Goal: Information Seeking & Learning: Learn about a topic

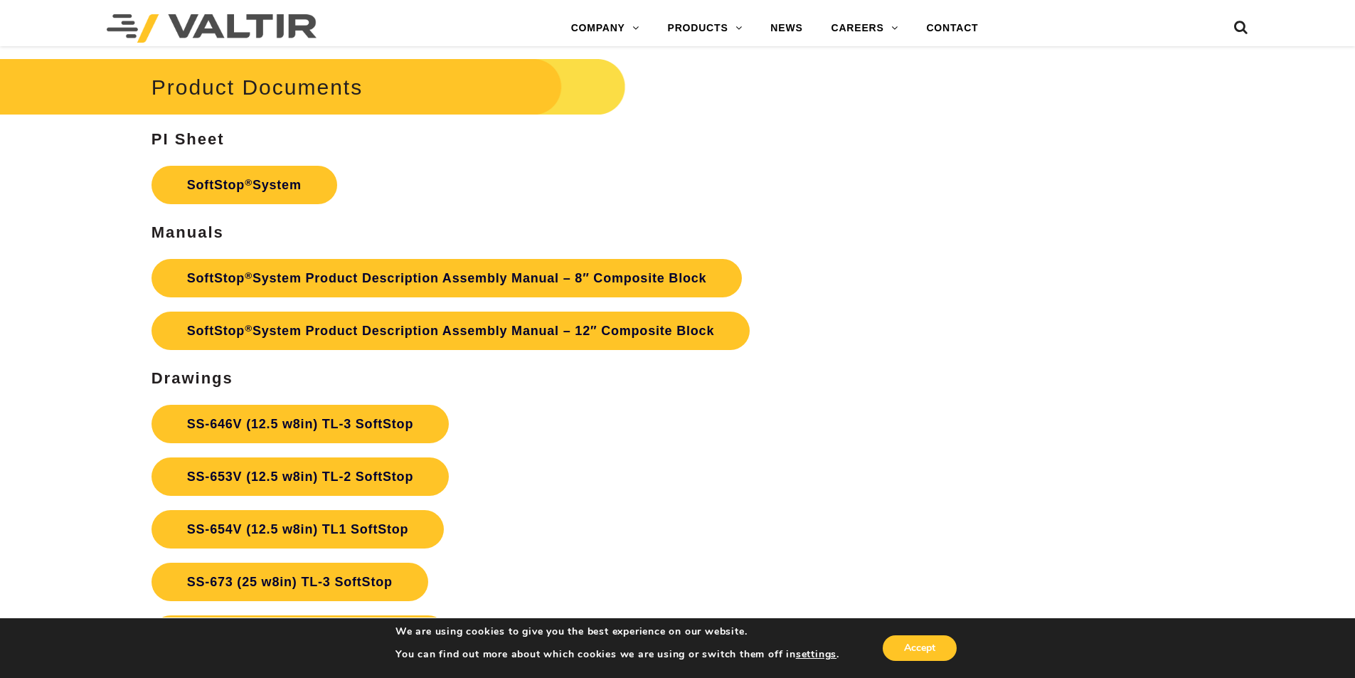
scroll to position [5051, 0]
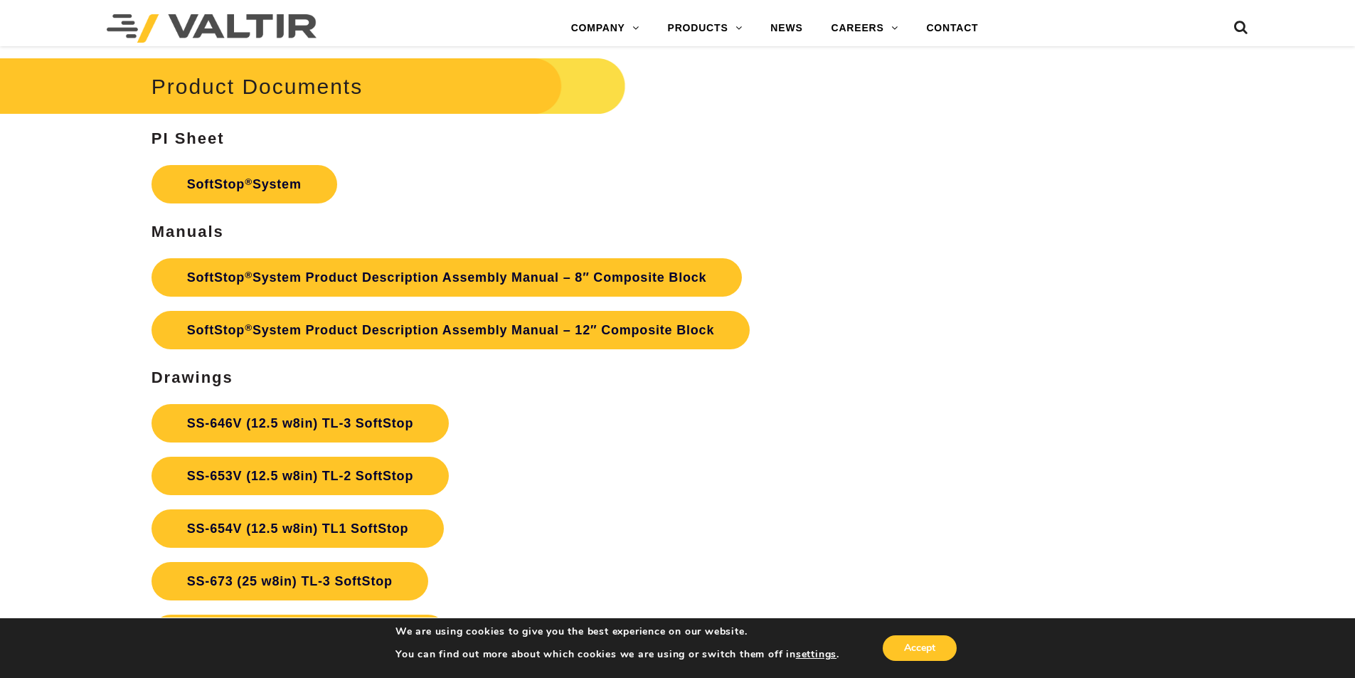
click at [431, 288] on link "SoftStop ® System Product Description Assembly Manual – 8″ Composite Block" at bounding box center [447, 277] width 591 height 38
click at [741, 31] on link "PRODUCTS" at bounding box center [705, 28] width 103 height 28
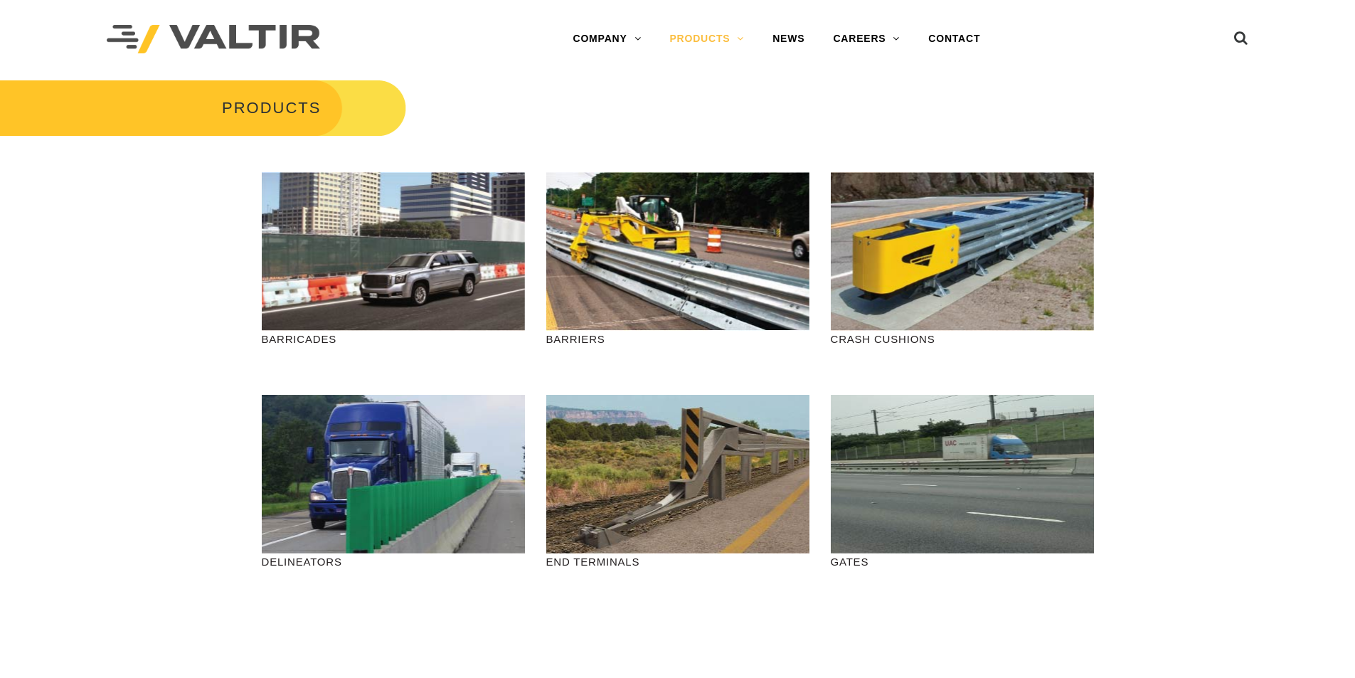
click at [721, 43] on link "PRODUCTS" at bounding box center [706, 39] width 103 height 28
